Goal: Find specific page/section: Find specific page/section

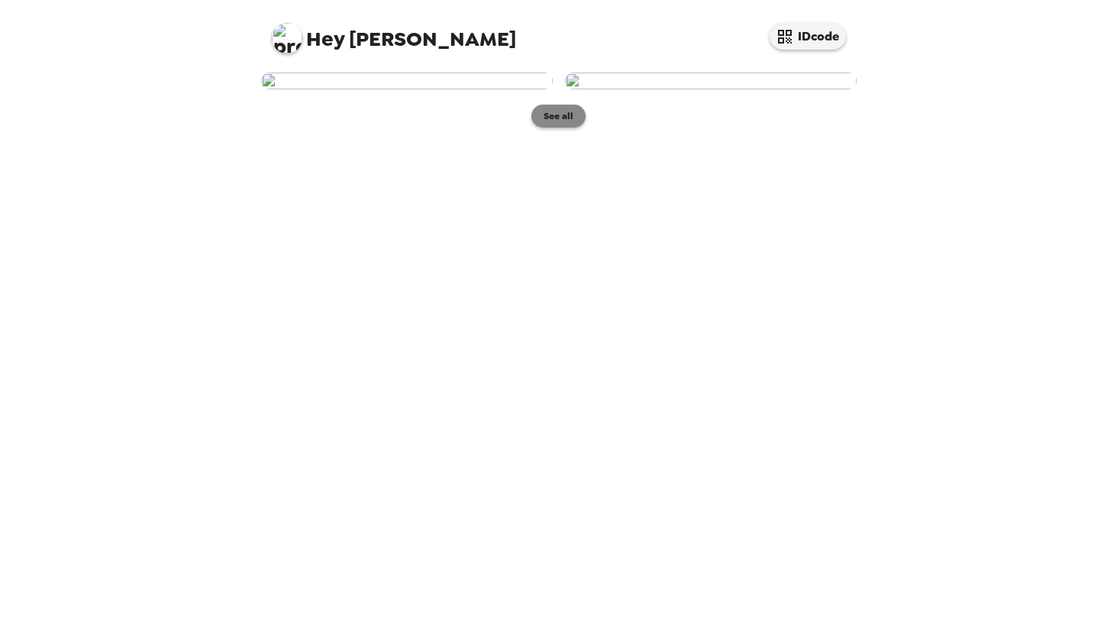
click at [551, 128] on button "See all" at bounding box center [559, 116] width 54 height 23
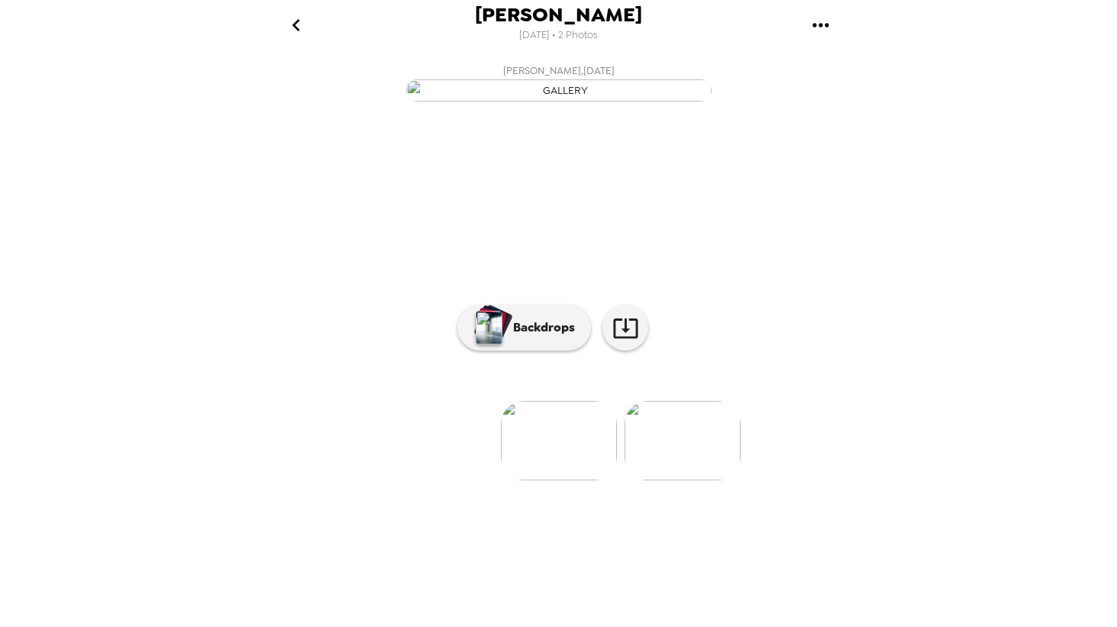
scroll to position [34, 0]
click at [526, 337] on p "Backdrops" at bounding box center [540, 327] width 69 height 18
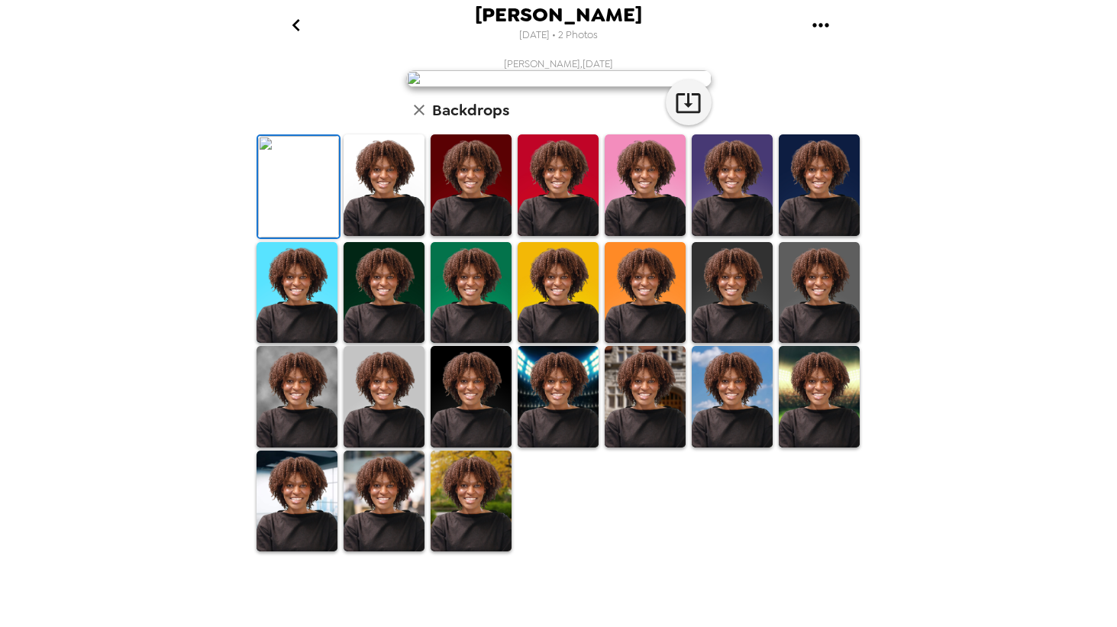
scroll to position [0, 0]
click at [461, 122] on h6 "Backdrops" at bounding box center [470, 110] width 77 height 24
click at [422, 119] on icon "button" at bounding box center [419, 110] width 18 height 18
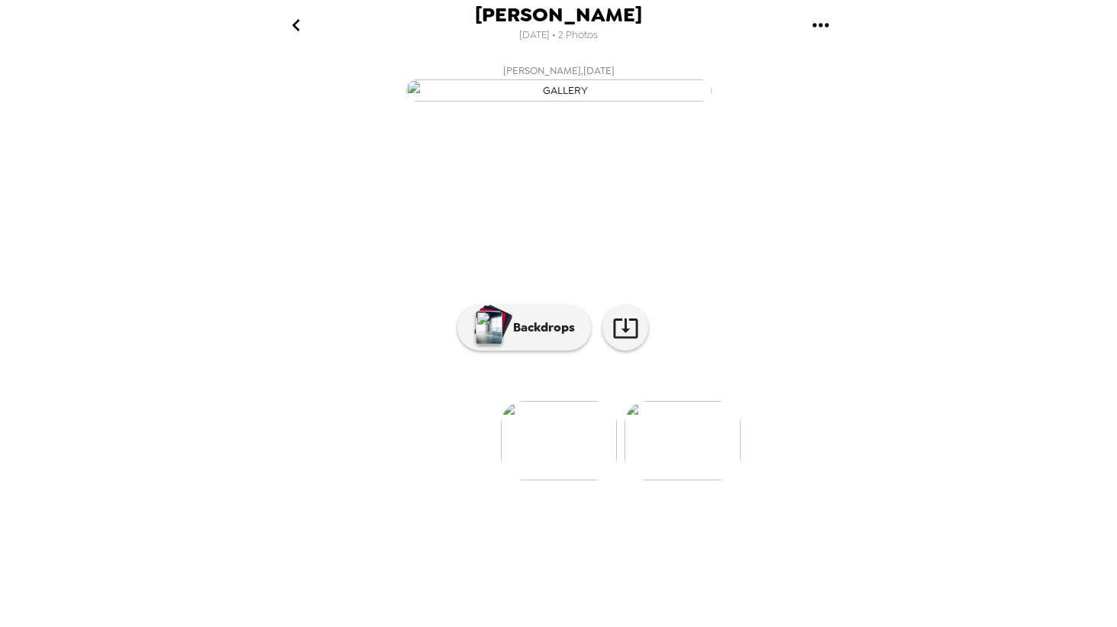
click at [693, 480] on img at bounding box center [683, 440] width 116 height 79
click at [301, 30] on icon "go back" at bounding box center [296, 25] width 24 height 24
click at [302, 28] on icon "go back" at bounding box center [296, 25] width 24 height 24
